Goal: Transaction & Acquisition: Purchase product/service

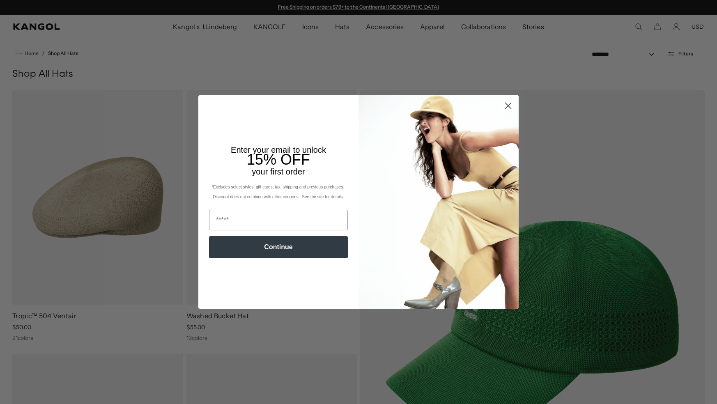
click at [506, 106] on circle "Close dialog" at bounding box center [508, 106] width 14 height 14
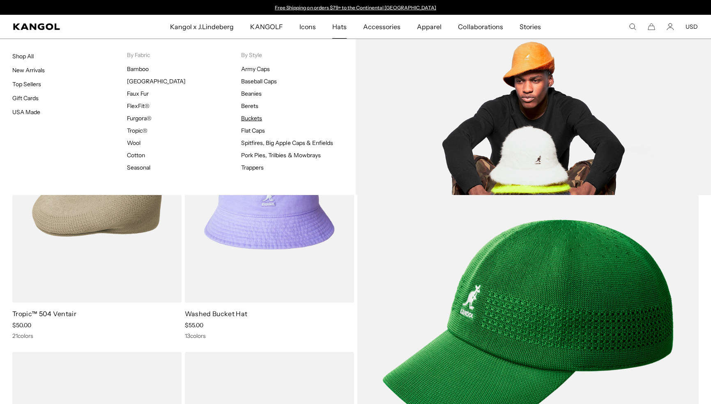
scroll to position [0, 169]
click at [257, 115] on link "Buckets" at bounding box center [251, 118] width 21 height 7
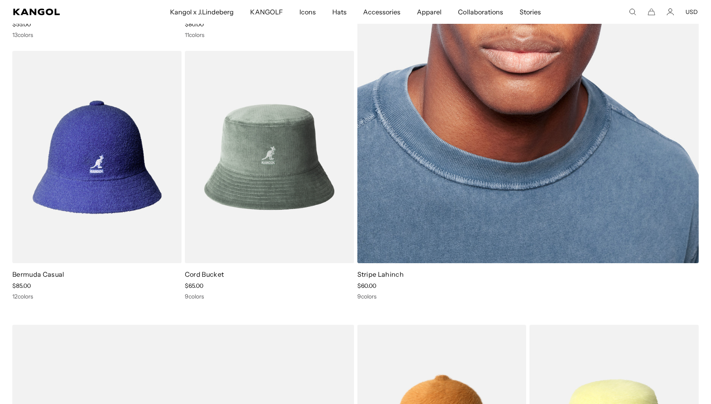
scroll to position [176, 0]
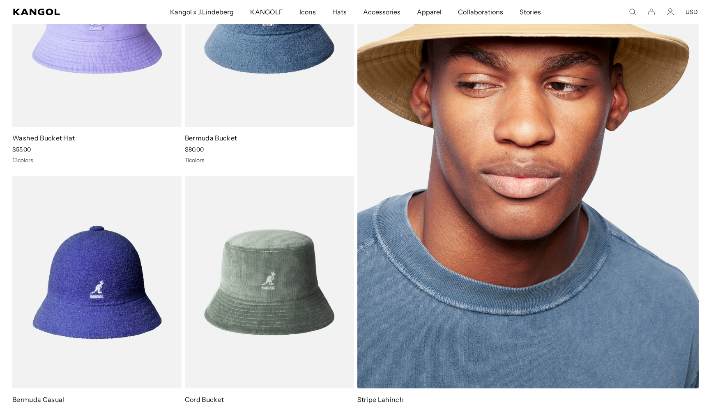
click at [553, 196] on img at bounding box center [528, 152] width 342 height 474
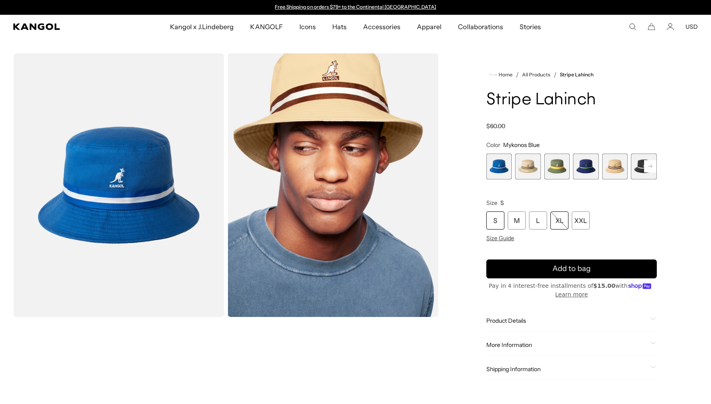
click at [558, 225] on div "XL" at bounding box center [559, 220] width 18 height 18
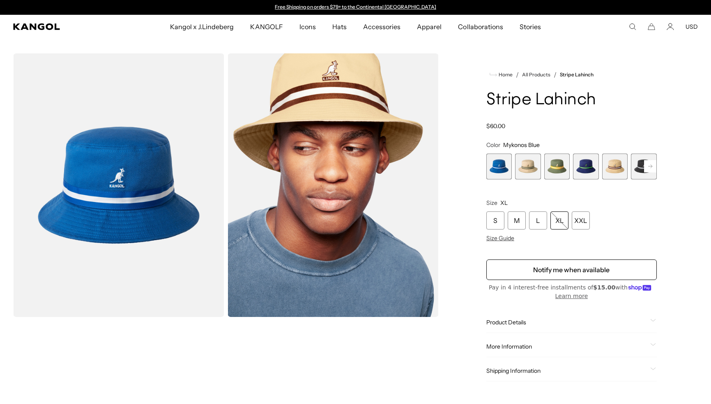
click at [532, 169] on span "2 of 9" at bounding box center [528, 167] width 26 height 26
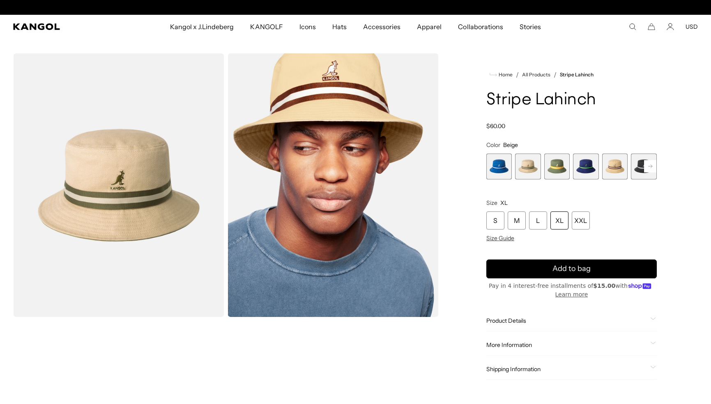
scroll to position [0, 169]
click at [610, 167] on span "5 of 9" at bounding box center [615, 167] width 26 height 26
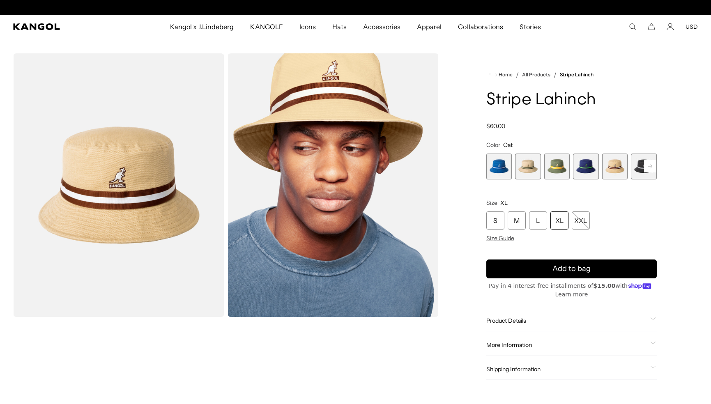
click at [526, 170] on span "2 of 9" at bounding box center [528, 167] width 26 height 26
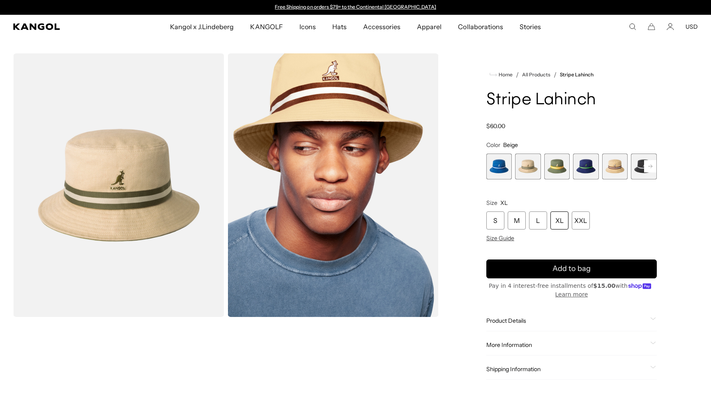
click at [560, 223] on div "XL" at bounding box center [559, 220] width 18 height 18
click at [617, 168] on span "5 of 9" at bounding box center [615, 167] width 26 height 26
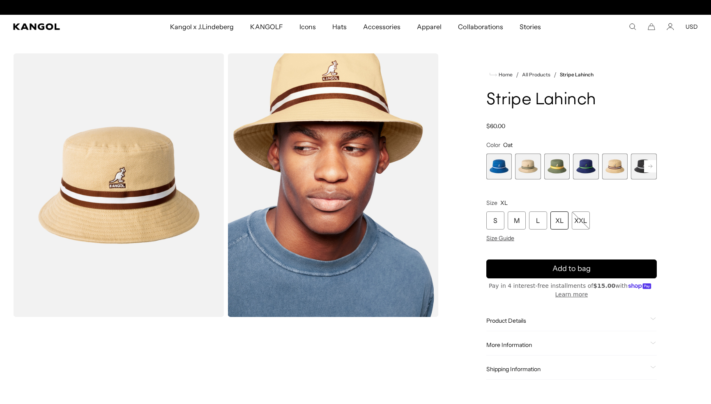
scroll to position [0, 169]
click at [650, 165] on rect at bounding box center [650, 166] width 12 height 12
click at [648, 167] on rect at bounding box center [650, 166] width 12 height 12
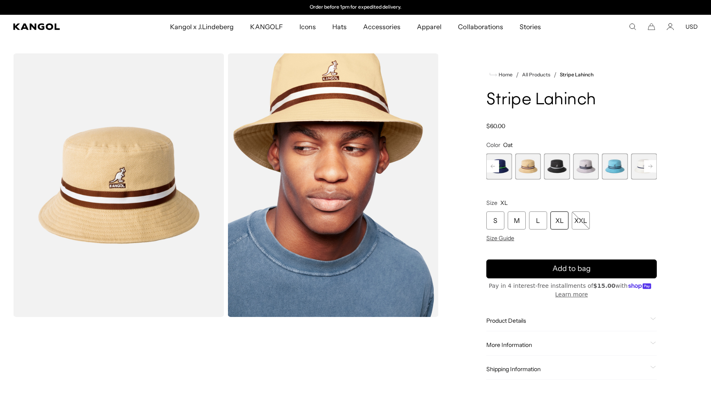
click at [648, 167] on span "9 of 9" at bounding box center [644, 167] width 26 height 26
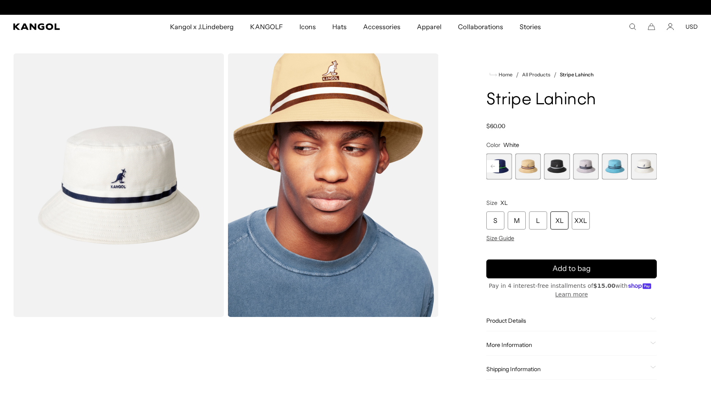
click at [590, 169] on span "7 of 9" at bounding box center [586, 167] width 26 height 26
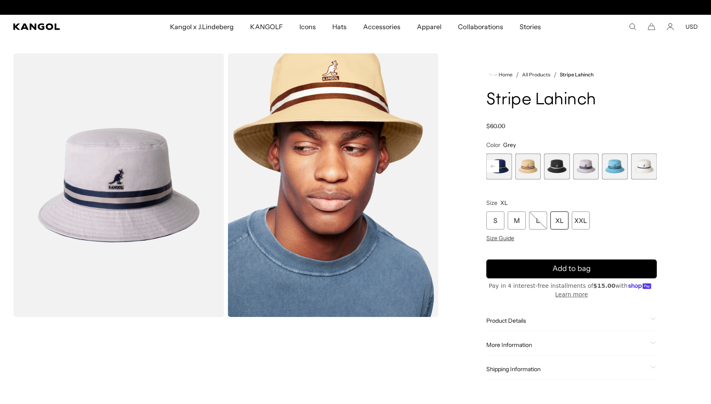
scroll to position [0, 169]
click at [563, 221] on div "XL" at bounding box center [559, 220] width 18 height 18
click at [573, 266] on icon "submit" at bounding box center [571, 269] width 14 height 14
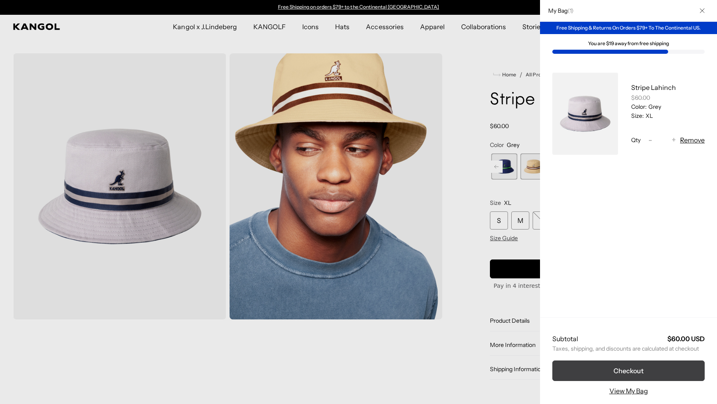
click at [643, 371] on button "Checkout" at bounding box center [628, 370] width 152 height 21
